Goal: Use online tool/utility: Utilize a website feature to perform a specific function

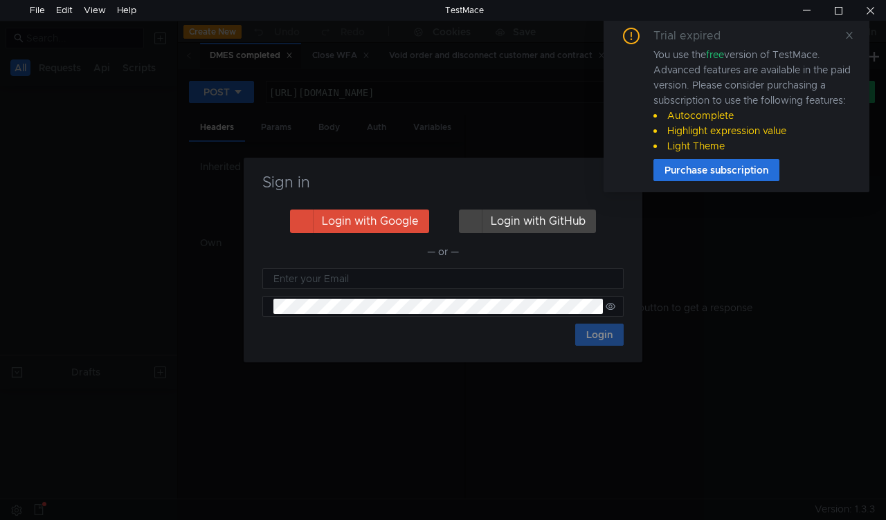
click at [303, 54] on div "Sign in Login with Google Login with GitHub — or — Login" at bounding box center [443, 260] width 886 height 520
click at [851, 36] on icon at bounding box center [849, 35] width 7 height 7
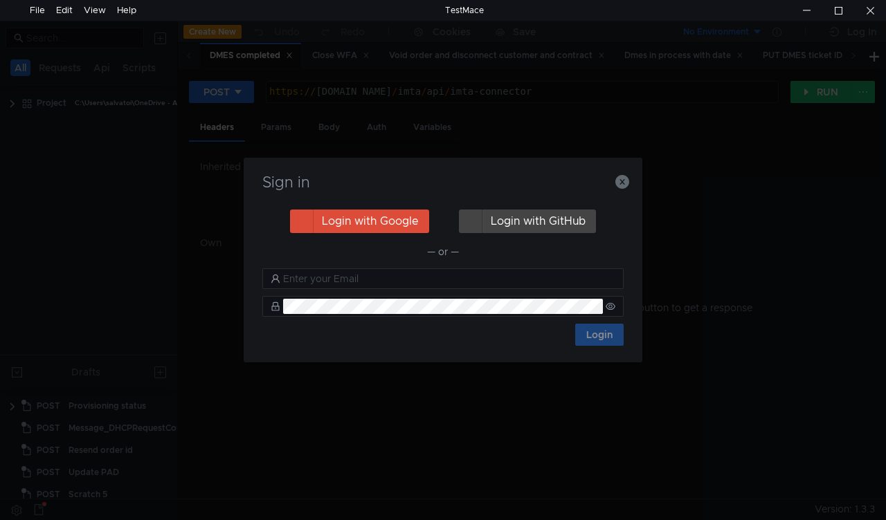
click at [624, 182] on nz-notification "Trial expired You use the free version of TestMace. Advanced features are avail…" at bounding box center [736, 105] width 266 height 176
click at [619, 181] on icon "button" at bounding box center [622, 182] width 14 height 14
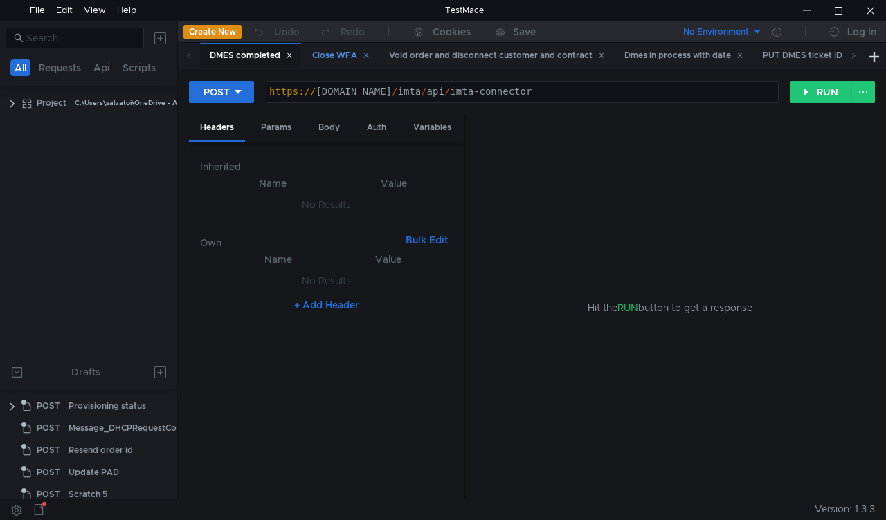
click at [344, 57] on div "Close WFA" at bounding box center [340, 55] width 57 height 15
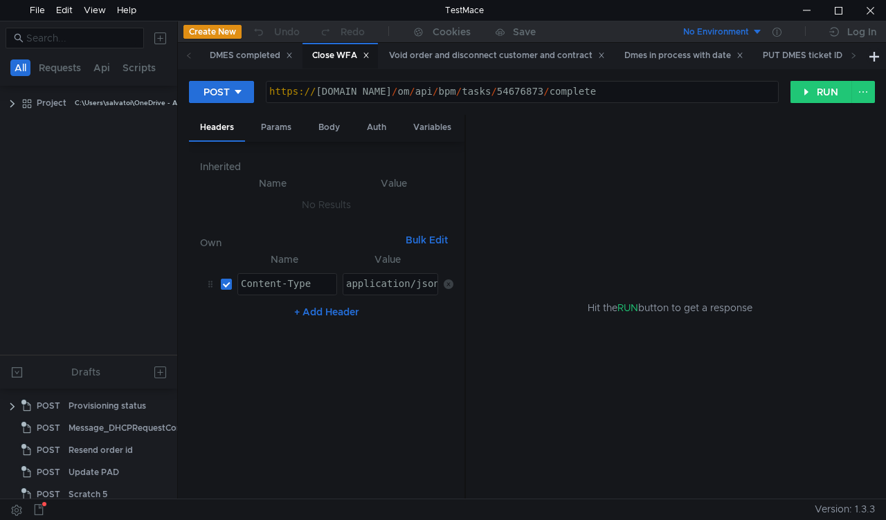
click at [505, 91] on div "https:// [DOMAIN_NAME] / om / api / bpm / tasks / 54676873 / complete" at bounding box center [521, 102] width 511 height 31
paste textarea "b0487f5e-a8ba-11f0-8a04-005056a66d6a"
click at [812, 98] on button "RUN" at bounding box center [821, 92] width 62 height 22
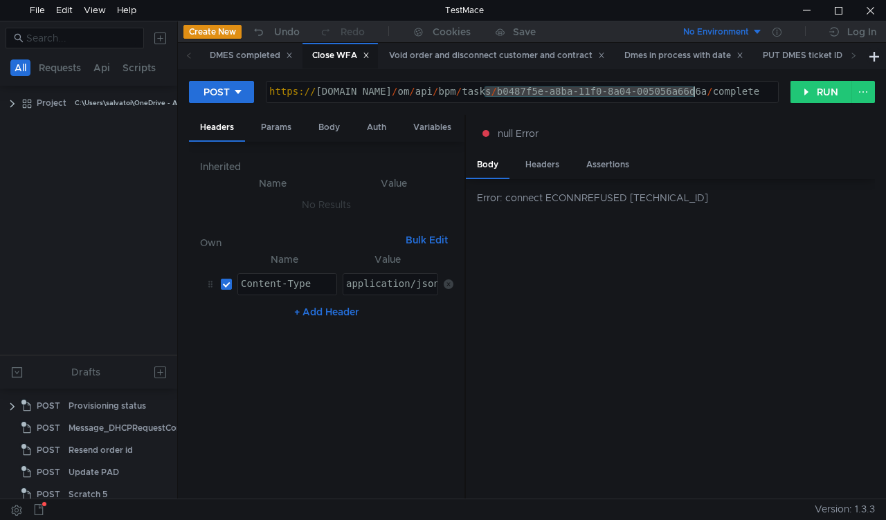
drag, startPoint x: 484, startPoint y: 92, endPoint x: 693, endPoint y: 134, distance: 213.2
click at [693, 134] on form "POST [URL][DOMAIN_NAME] https:// [DOMAIN_NAME] / om / api / bpm / tasks / b0487…" at bounding box center [532, 289] width 686 height 419
paste textarea "201e96f9-a824-11f0-aaf1-005056a636ef"
type textarea "[URL][DOMAIN_NAME]"
click at [827, 89] on button "RUN" at bounding box center [821, 92] width 62 height 22
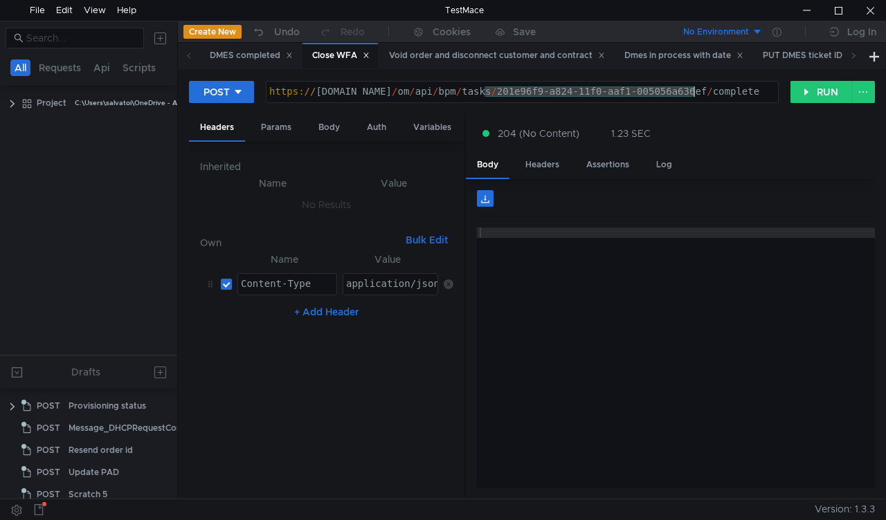
drag, startPoint x: 484, startPoint y: 89, endPoint x: 691, endPoint y: 90, distance: 207.6
click at [691, 90] on div "https:// mbx.dfni.nl / om / api / bpm / tasks / 201e96f9-a824-11f0-aaf1-005056a…" at bounding box center [521, 102] width 511 height 31
paste textarea "fba59504-a82e"
click at [806, 97] on button "RUN" at bounding box center [821, 92] width 62 height 22
drag, startPoint x: 482, startPoint y: 91, endPoint x: 694, endPoint y: 91, distance: 212.5
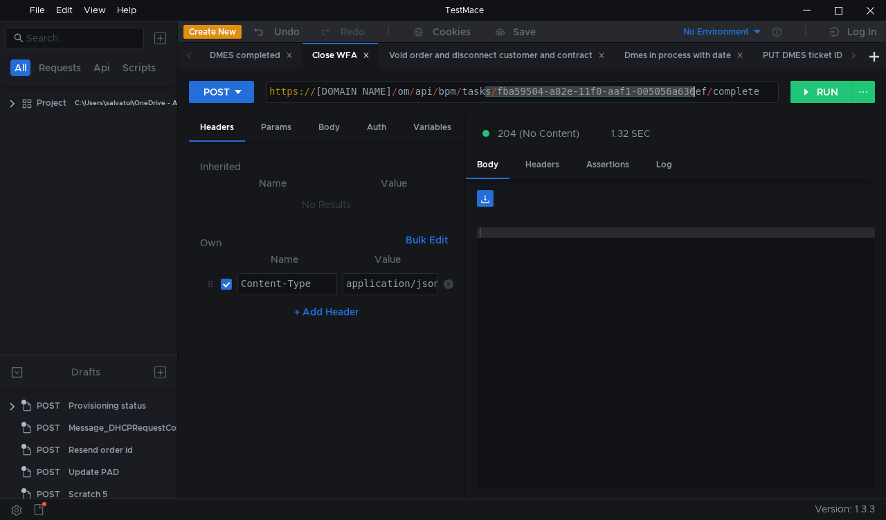
click at [694, 91] on div "https:// mbx.dfni.nl / om / api / bpm / tasks / fba59504-a82e-11f0-aaf1-005056a…" at bounding box center [521, 102] width 511 height 31
paste textarea "79b0d412-a8c9-11f0-8a04-005056a66d6a"
type textarea "https://mbx.dfni.nl/om/api/bpm/tasks/79b0d412-a8c9-11f0-8a04-005056a66d6a/compl…"
click at [806, 95] on button "RUN" at bounding box center [821, 92] width 62 height 22
